Goal: Book appointment/travel/reservation

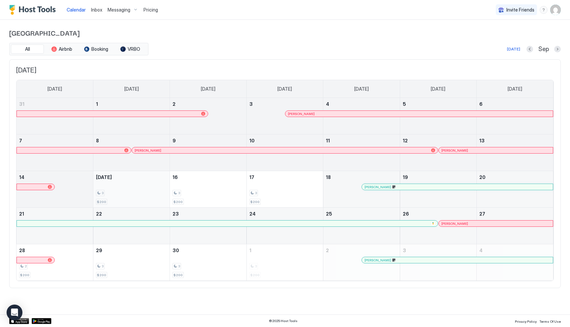
click at [148, 194] on div "3" at bounding box center [131, 193] width 71 height 6
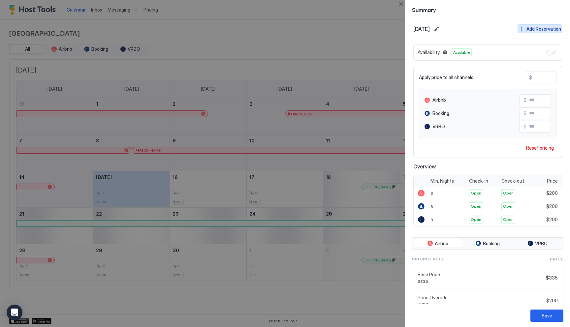
click at [535, 25] on div "Add Reservation" at bounding box center [543, 28] width 35 height 7
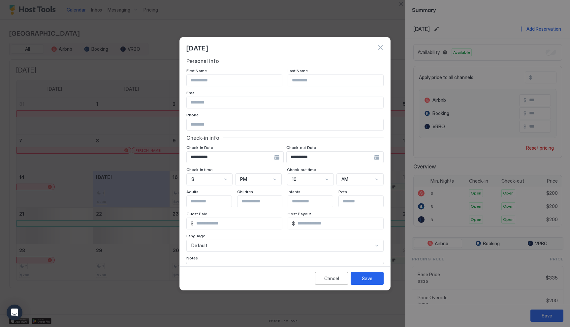
click at [382, 47] on button "button" at bounding box center [380, 47] width 7 height 7
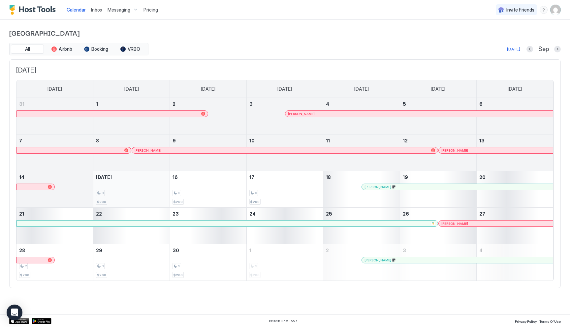
click at [149, 189] on div "3 $200" at bounding box center [131, 189] width 71 height 31
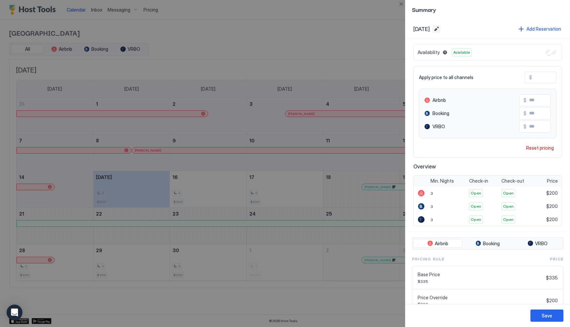
click at [440, 29] on button "Edit date range" at bounding box center [436, 29] width 8 height 8
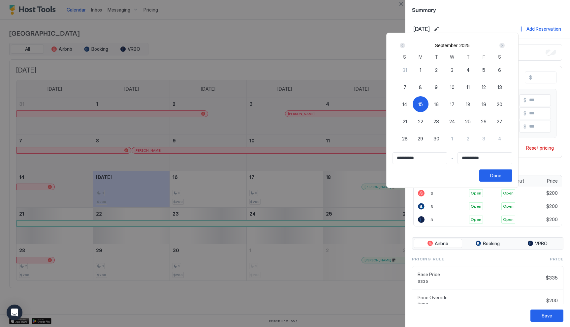
click at [426, 104] on div "15" at bounding box center [421, 104] width 16 height 16
click at [423, 103] on span "15" at bounding box center [420, 104] width 5 height 7
type input "**********"
click at [470, 103] on span "18" at bounding box center [468, 104] width 5 height 7
type input "**********"
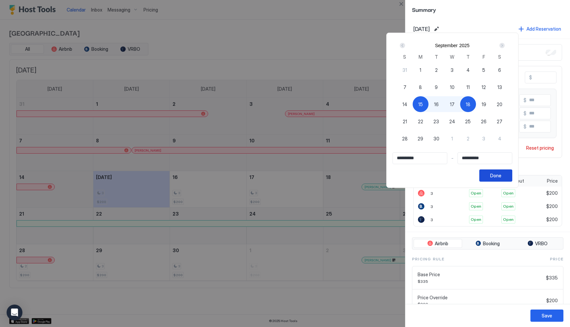
click at [501, 174] on div "Done" at bounding box center [495, 175] width 11 height 7
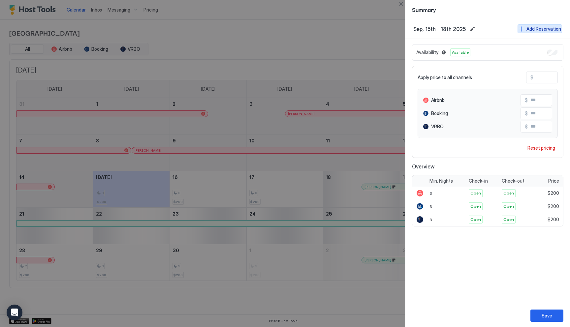
click at [537, 30] on div "Add Reservation" at bounding box center [543, 28] width 35 height 7
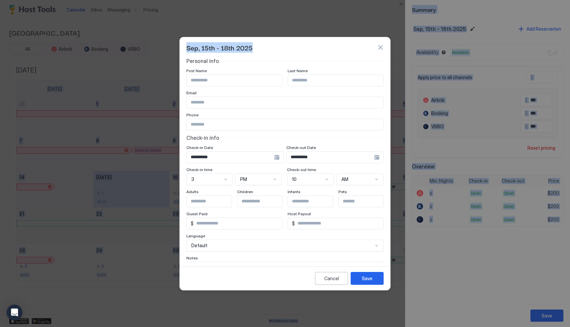
drag, startPoint x: 271, startPoint y: 44, endPoint x: 578, endPoint y: 78, distance: 309.2
click at [570, 78] on html "**********" at bounding box center [285, 163] width 570 height 327
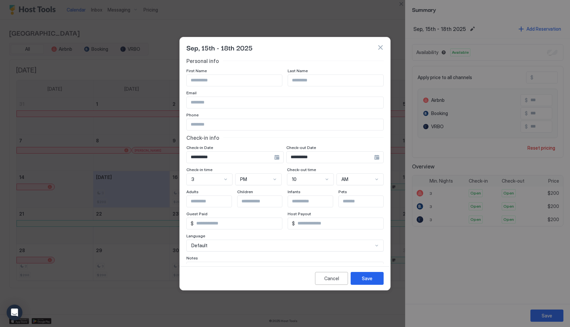
click at [238, 78] on input "Input Field" at bounding box center [234, 80] width 95 height 11
type input "*"
type input "***"
click at [297, 80] on input "Input Field" at bounding box center [335, 80] width 95 height 11
type input "******"
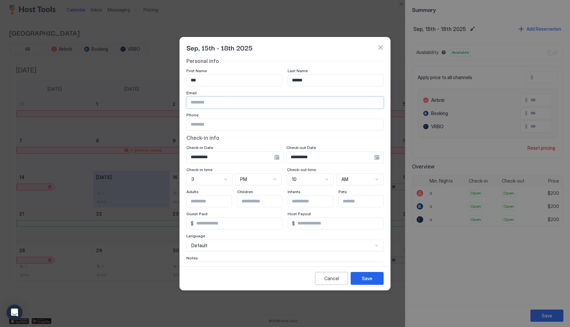
click at [235, 100] on input "Input Field" at bounding box center [285, 102] width 197 height 11
type input "**********"
click at [203, 122] on input "Input Field" at bounding box center [285, 124] width 197 height 11
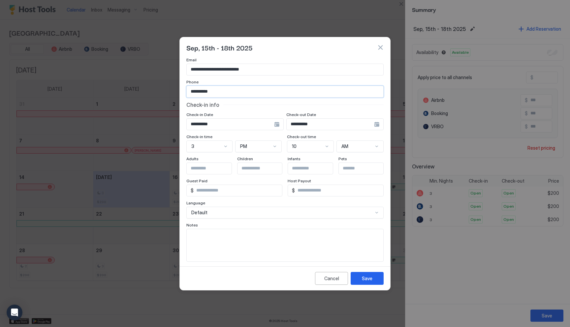
scroll to position [38, 0]
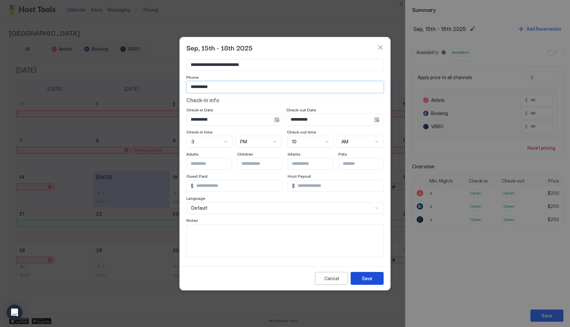
type input "**********"
click at [361, 279] on button "Save" at bounding box center [367, 278] width 33 height 13
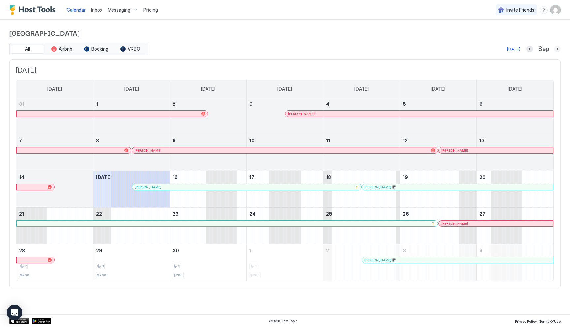
click at [555, 50] on button "Next month" at bounding box center [557, 49] width 7 height 7
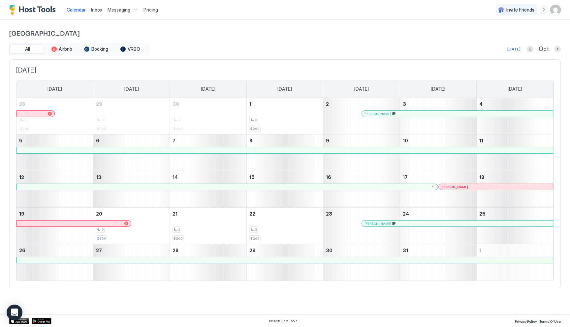
click at [150, 9] on span "Pricing" at bounding box center [150, 10] width 15 height 6
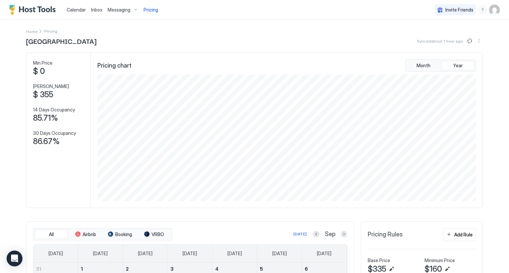
click at [78, 10] on span "Calendar" at bounding box center [76, 10] width 19 height 6
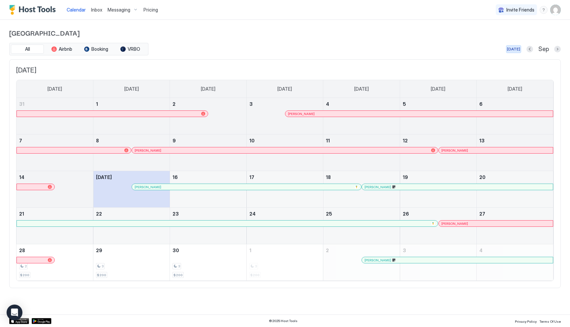
click at [516, 49] on div "[DATE]" at bounding box center [513, 49] width 13 height 6
click at [556, 49] on button "Next month" at bounding box center [557, 49] width 7 height 7
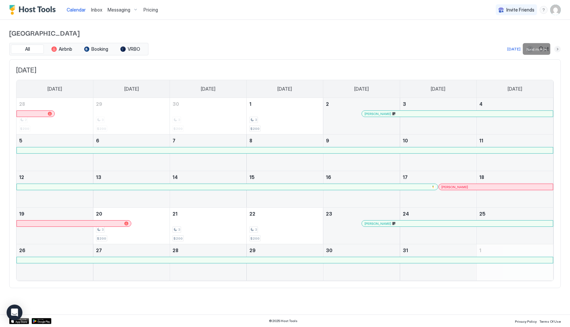
click at [555, 50] on button "Next month" at bounding box center [557, 49] width 7 height 7
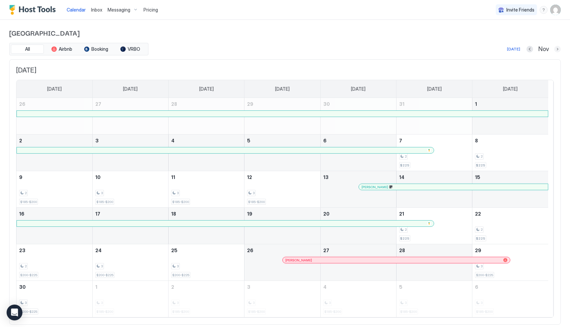
click at [554, 47] on button "Next month" at bounding box center [557, 49] width 7 height 7
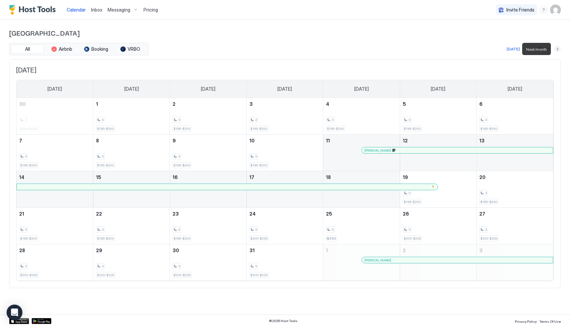
click at [557, 50] on button "Next month" at bounding box center [557, 49] width 7 height 7
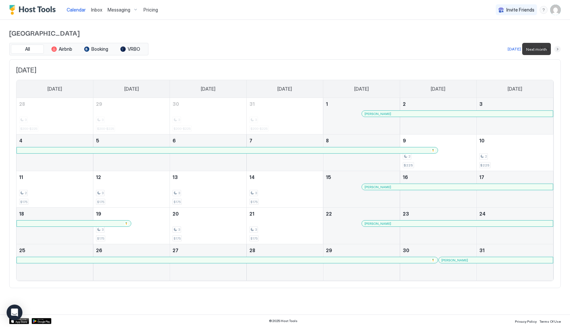
click at [555, 49] on button "Next month" at bounding box center [557, 49] width 7 height 7
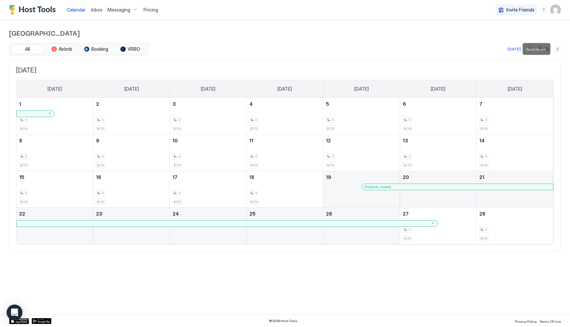
click at [557, 49] on button "Next month" at bounding box center [557, 49] width 7 height 7
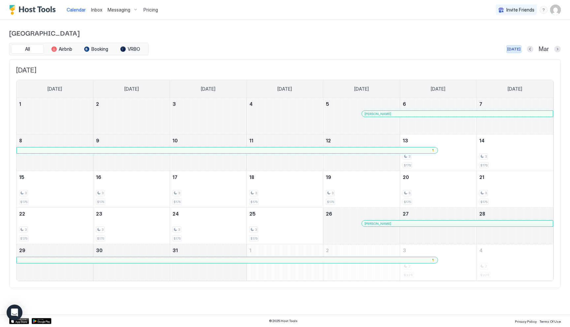
click at [518, 47] on div "[DATE]" at bounding box center [513, 49] width 13 height 6
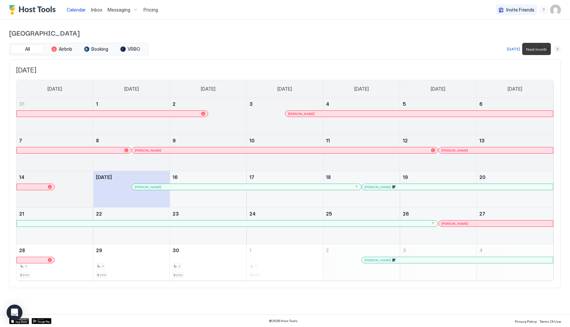
click at [557, 48] on button "Next month" at bounding box center [557, 49] width 7 height 7
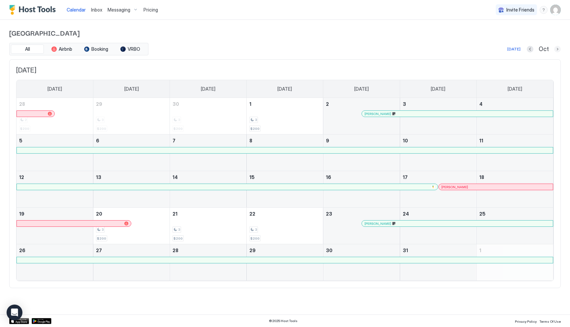
click at [559, 49] on button "Next month" at bounding box center [557, 49] width 7 height 7
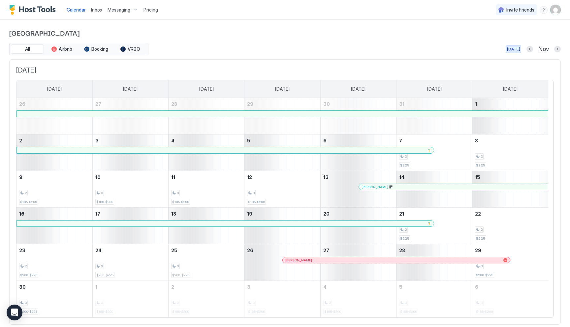
click at [508, 50] on div "[DATE]" at bounding box center [513, 49] width 13 height 6
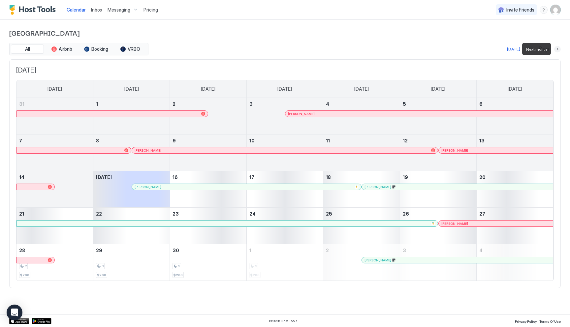
click at [557, 50] on button "Next month" at bounding box center [557, 49] width 7 height 7
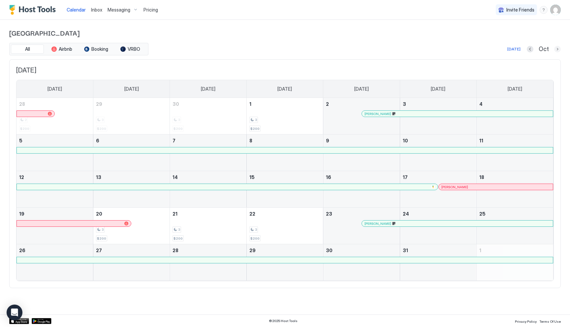
click at [556, 51] on button "Next month" at bounding box center [557, 49] width 7 height 7
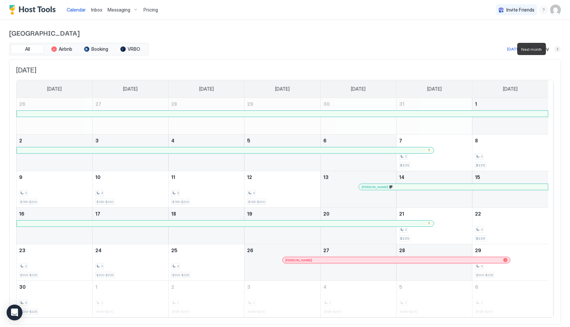
click at [554, 49] on button "Next month" at bounding box center [557, 49] width 7 height 7
